Goal: Information Seeking & Learning: Stay updated

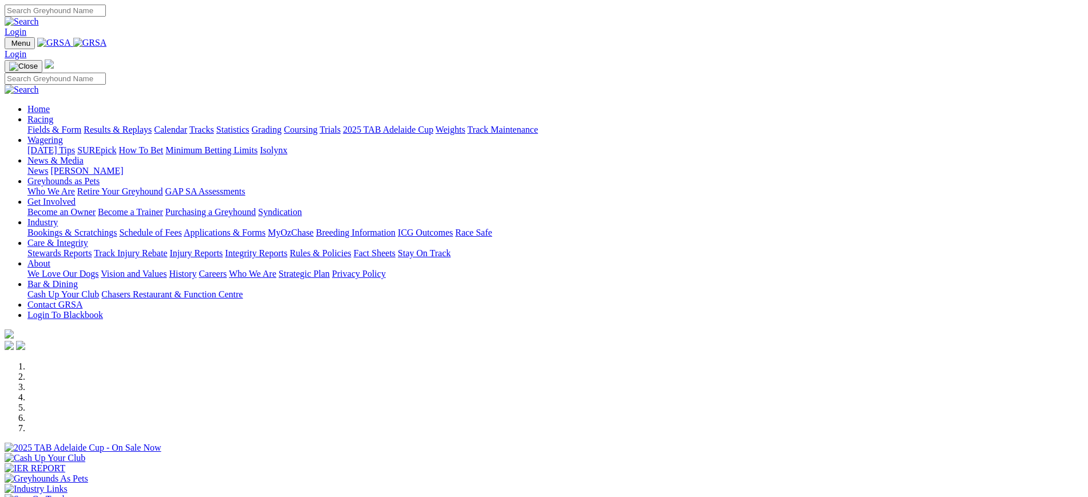
click at [48, 166] on link "News" at bounding box center [37, 171] width 21 height 10
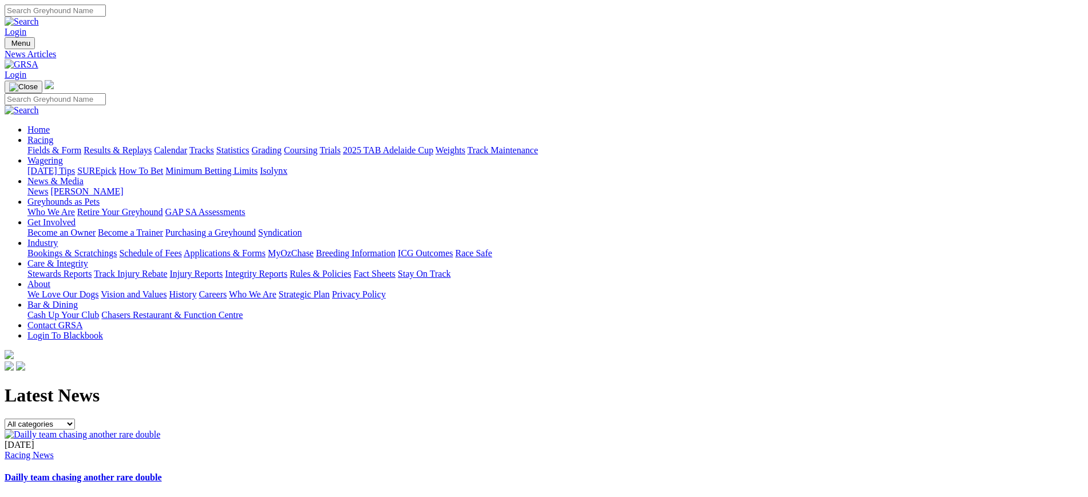
click at [38, 60] on img at bounding box center [22, 65] width 34 height 10
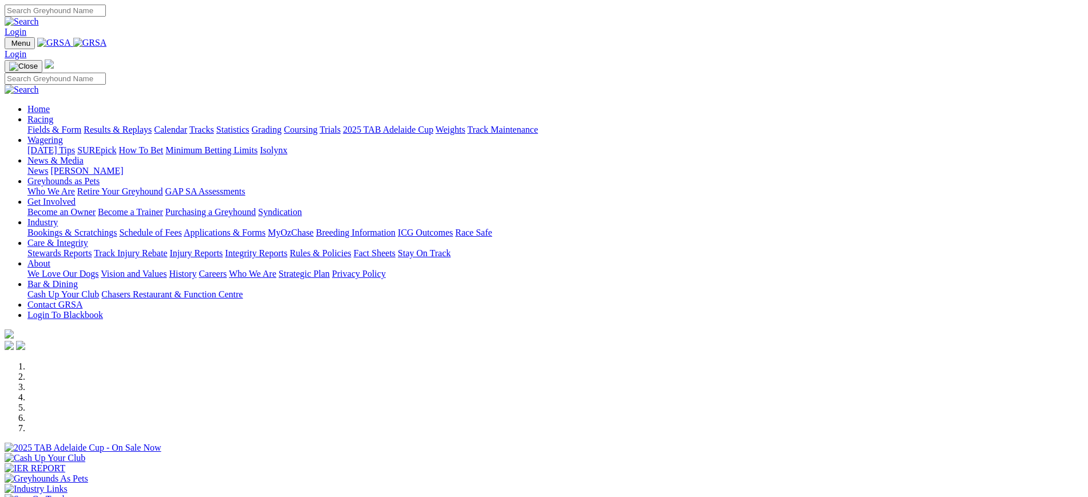
click at [48, 166] on link "News" at bounding box center [37, 171] width 21 height 10
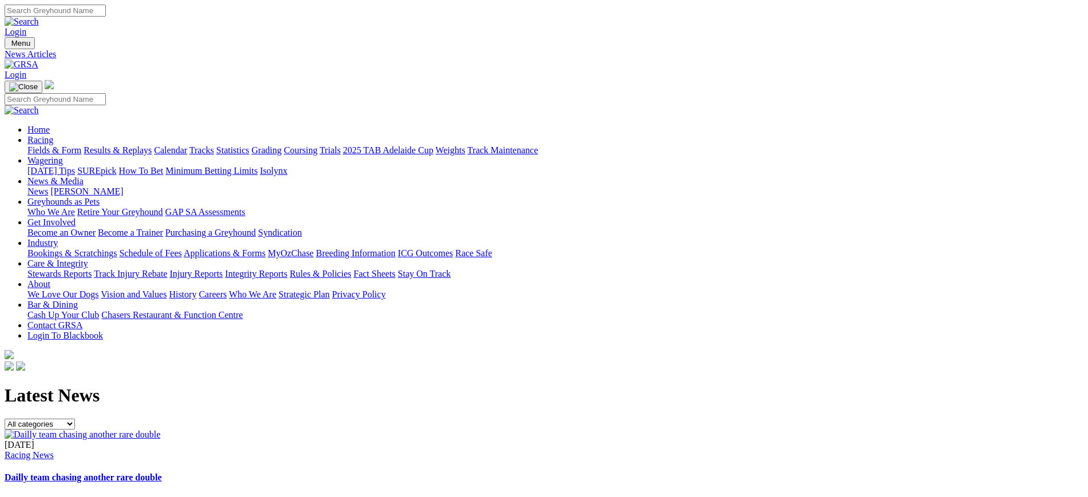
click at [38, 60] on img at bounding box center [22, 65] width 34 height 10
